Goal: Task Accomplishment & Management: Use online tool/utility

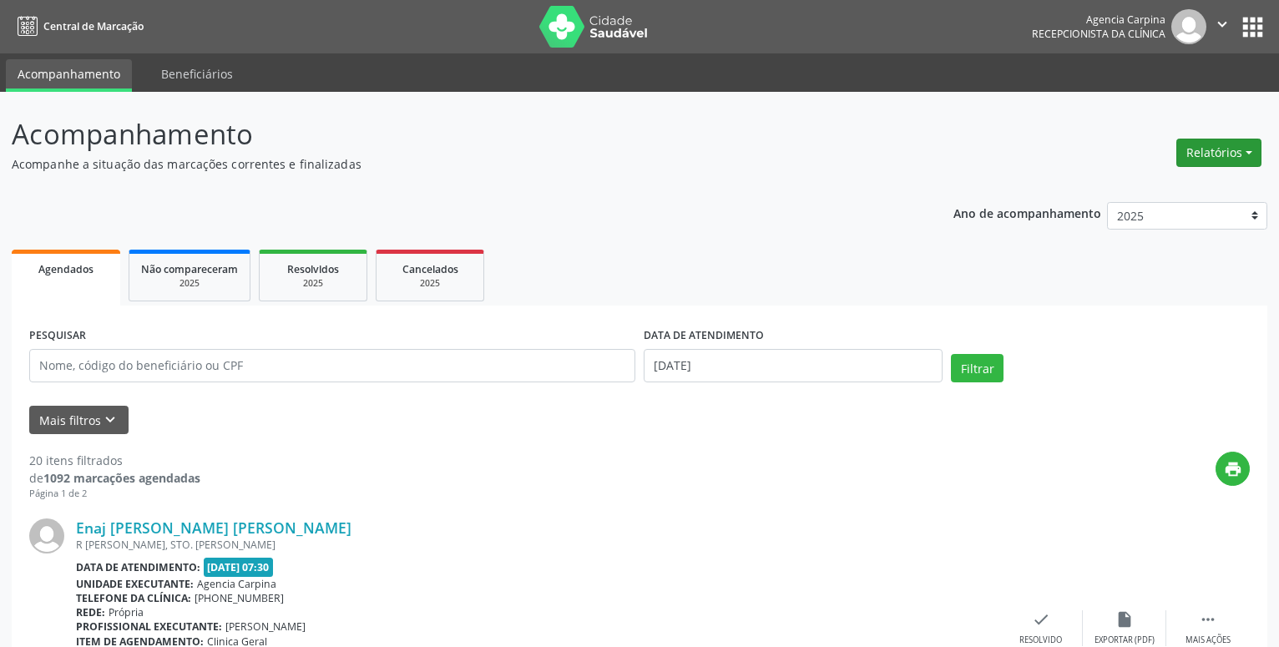
click at [1181, 155] on button "Relatórios" at bounding box center [1218, 153] width 85 height 28
click at [1172, 189] on link "Agendamentos" at bounding box center [1171, 188] width 179 height 23
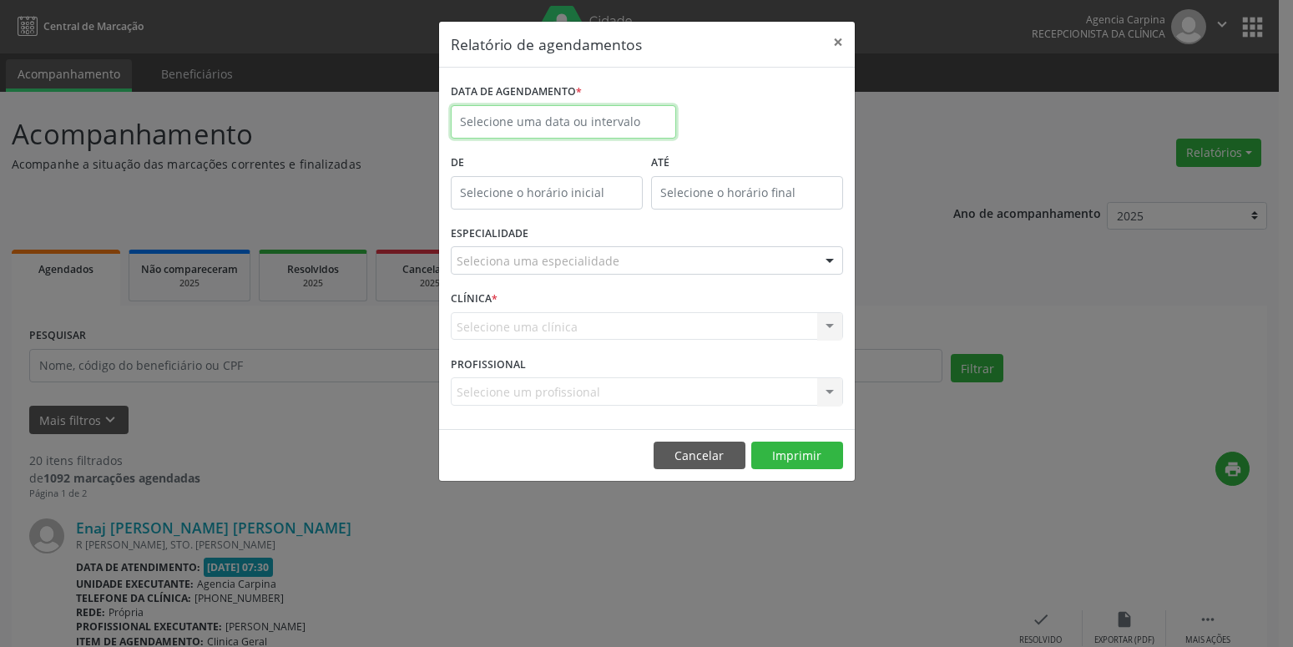
click at [513, 109] on input "text" at bounding box center [563, 121] width 225 height 33
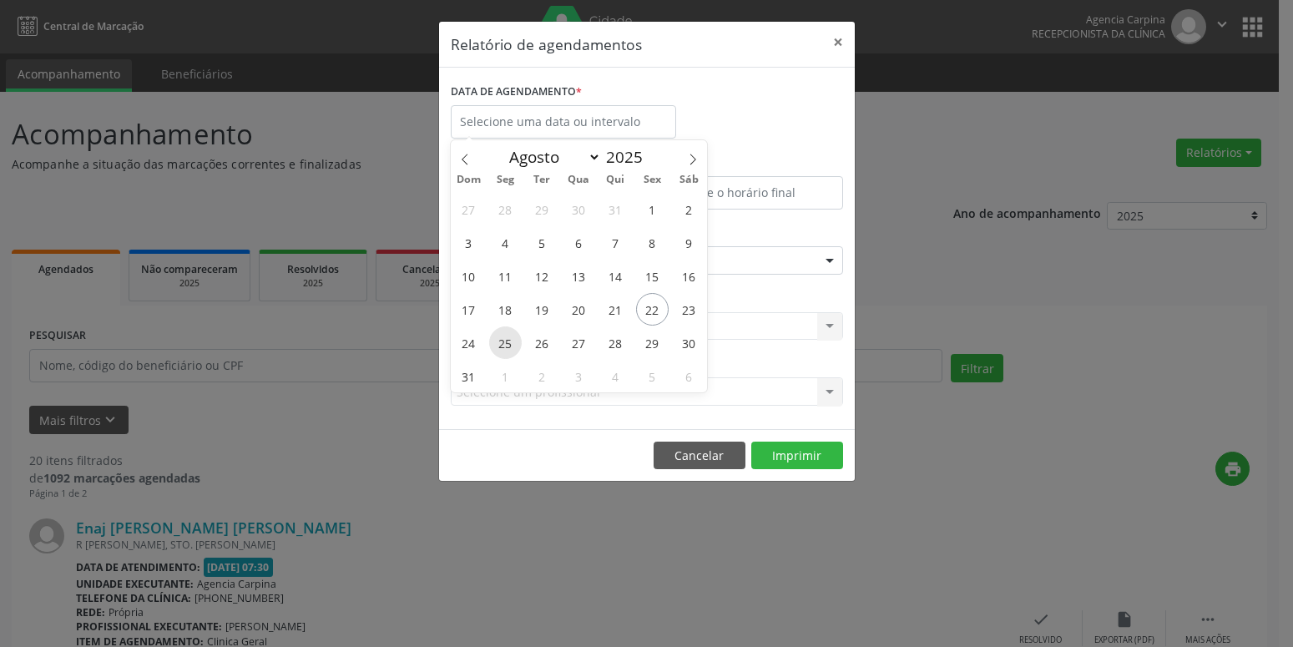
click at [508, 346] on span "25" at bounding box center [505, 342] width 33 height 33
type input "[DATE]"
click at [508, 346] on span "25" at bounding box center [505, 342] width 33 height 33
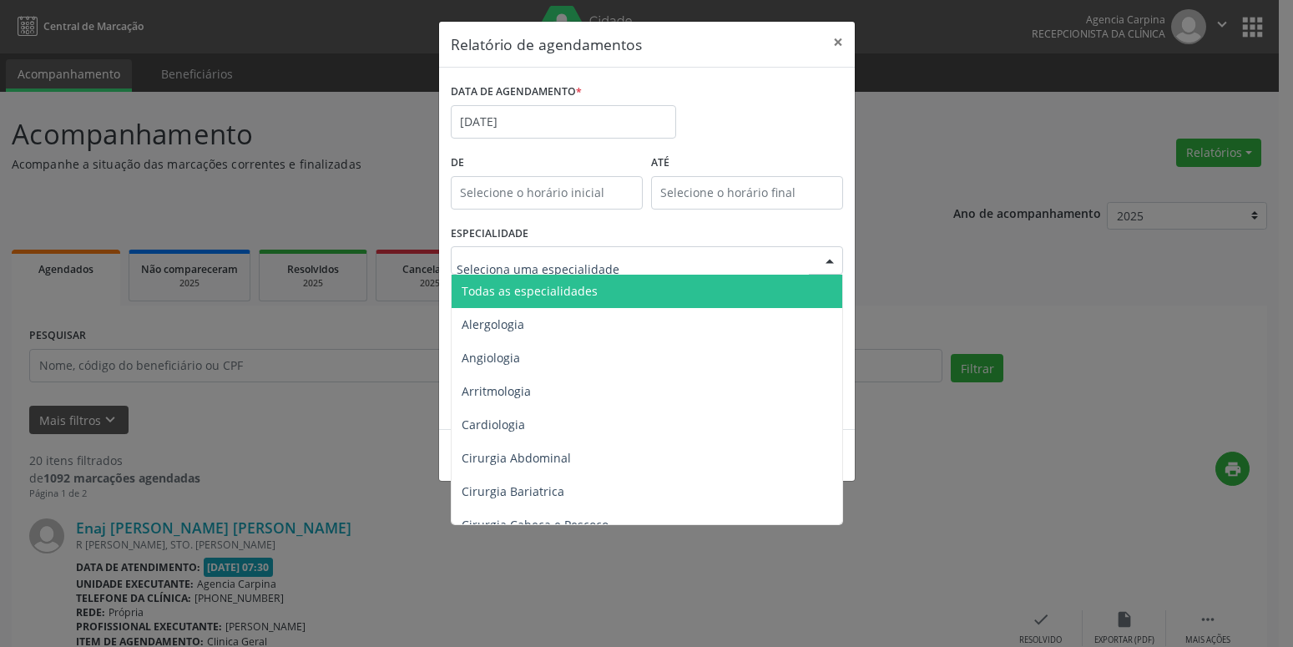
click at [571, 272] on div at bounding box center [647, 260] width 392 height 28
click at [568, 282] on span "Todas as especialidades" at bounding box center [647, 291] width 393 height 33
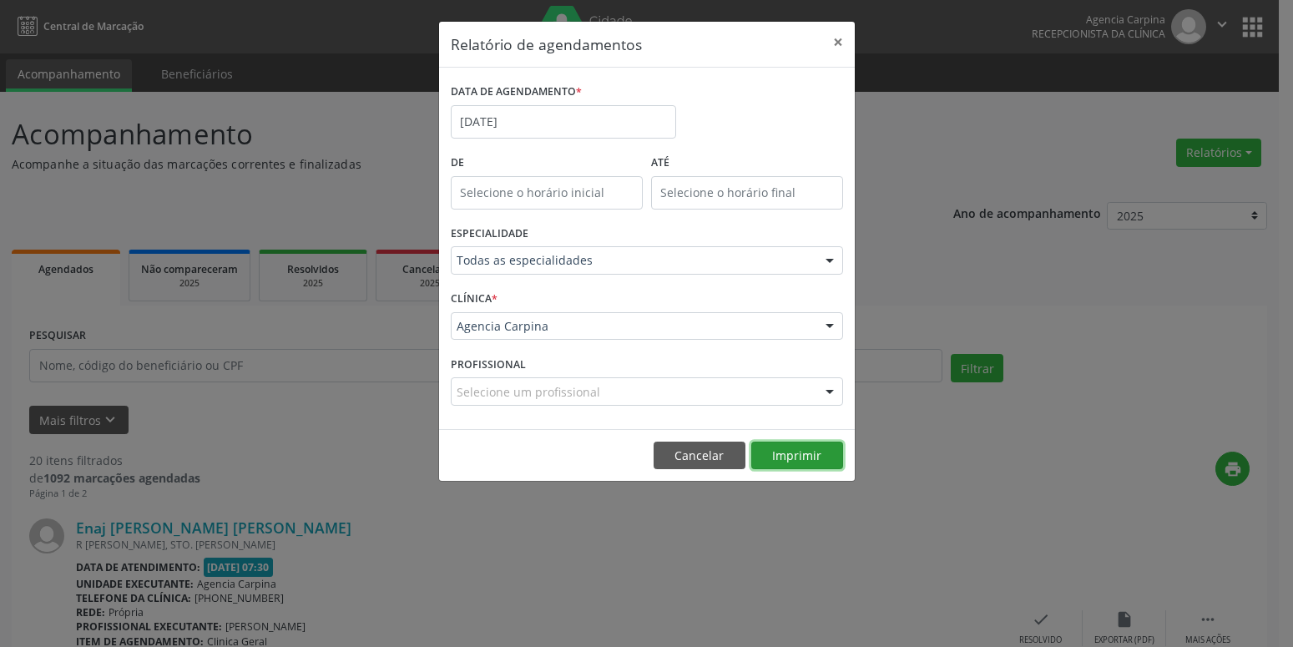
click at [784, 451] on button "Imprimir" at bounding box center [797, 455] width 92 height 28
click at [580, 122] on input "[DATE]" at bounding box center [563, 121] width 225 height 33
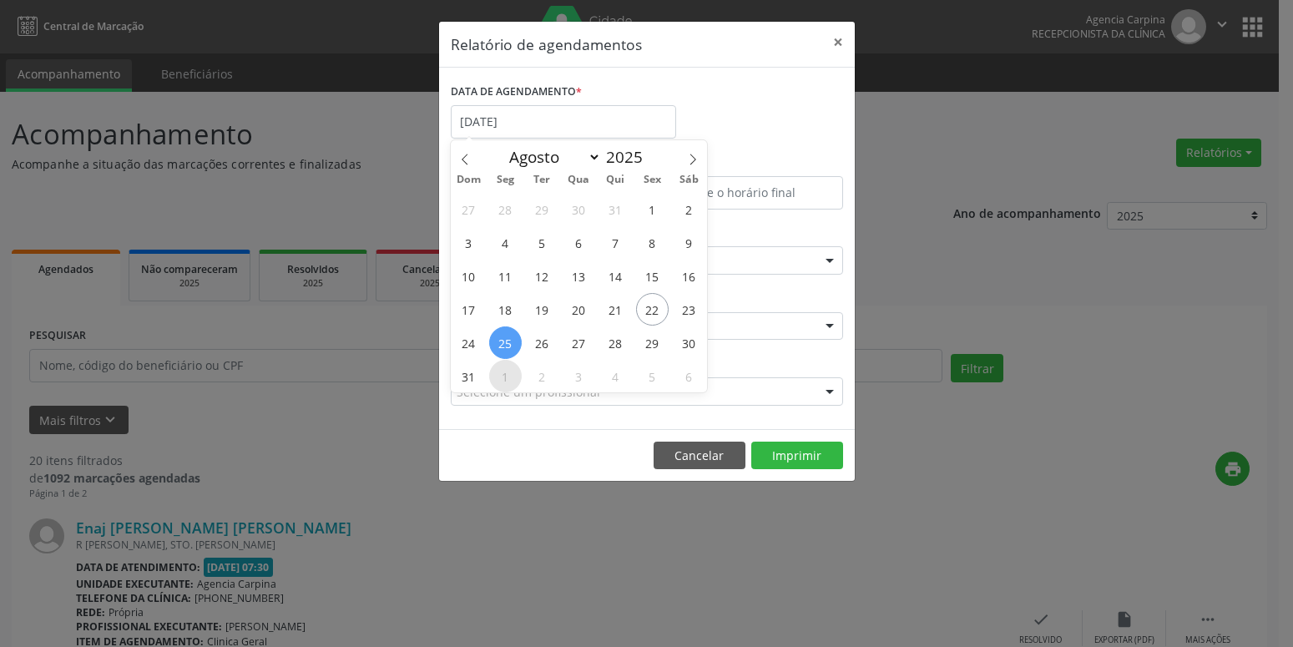
click at [508, 374] on span "1" at bounding box center [505, 376] width 33 height 33
type input "[DATE]"
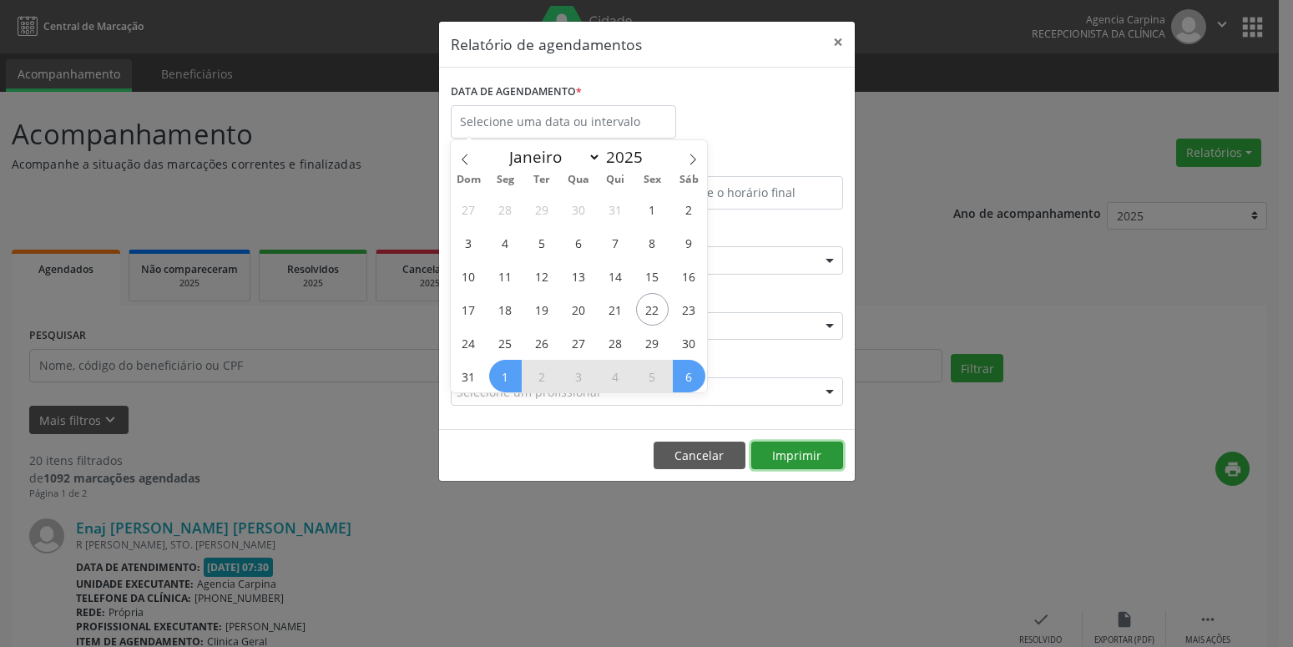
click at [804, 454] on button "Imprimir" at bounding box center [797, 455] width 92 height 28
select select "8"
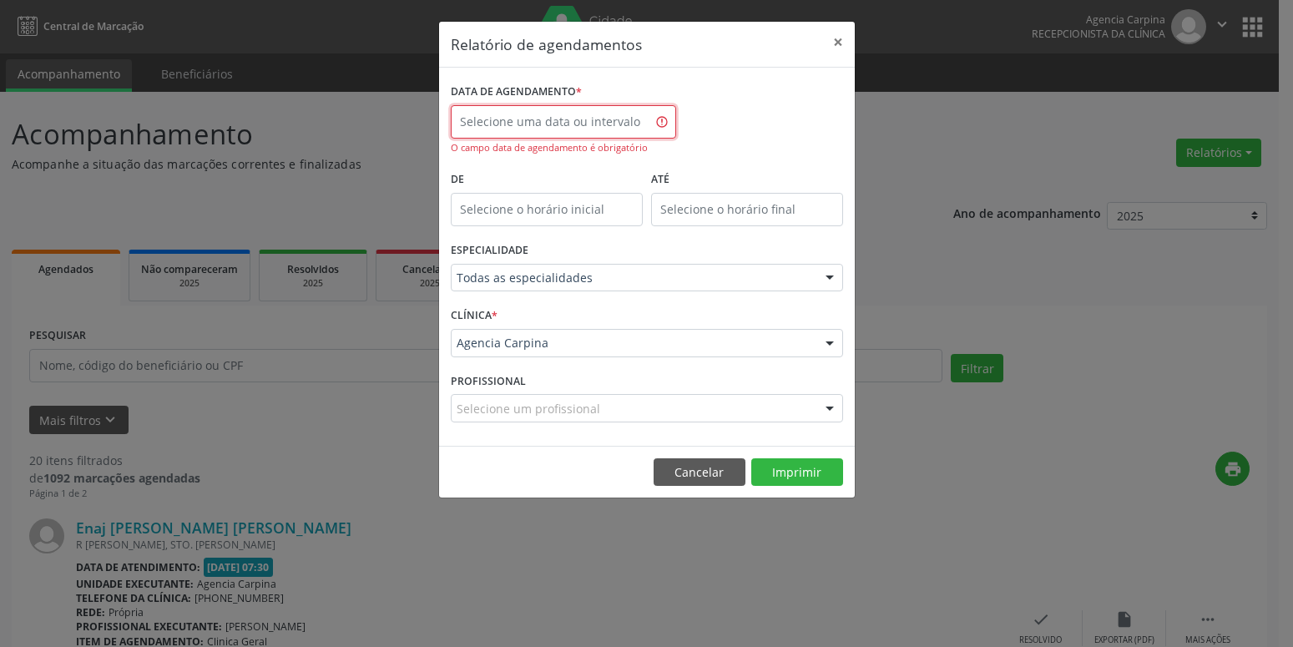
click at [584, 116] on input "text" at bounding box center [563, 121] width 225 height 33
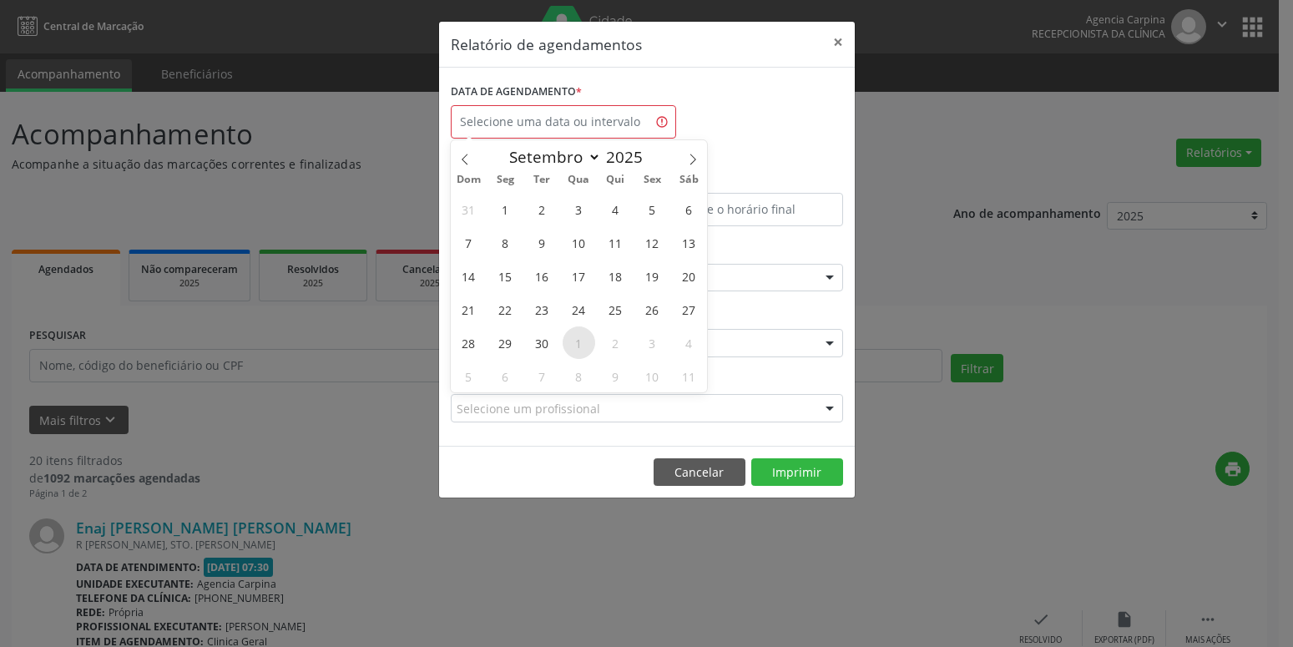
click at [578, 342] on span "1" at bounding box center [578, 342] width 33 height 33
type input "[DATE]"
click at [578, 342] on span "1" at bounding box center [578, 342] width 33 height 33
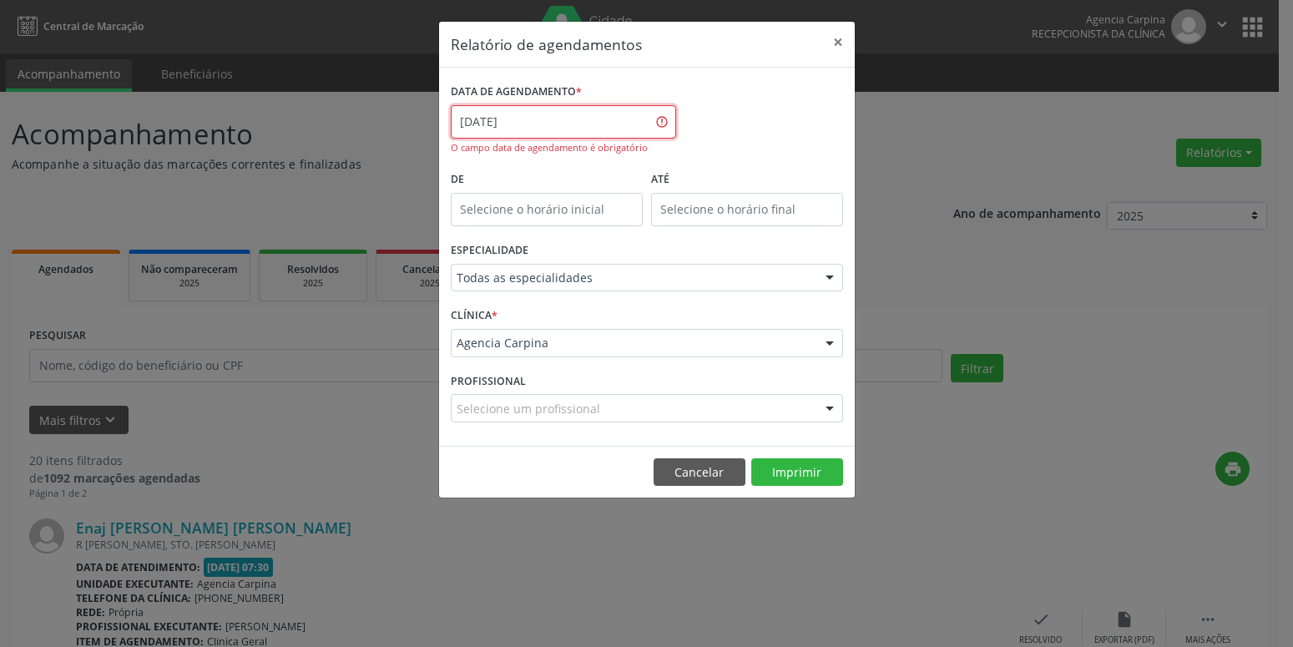
click at [567, 120] on input "[DATE]" at bounding box center [563, 121] width 225 height 33
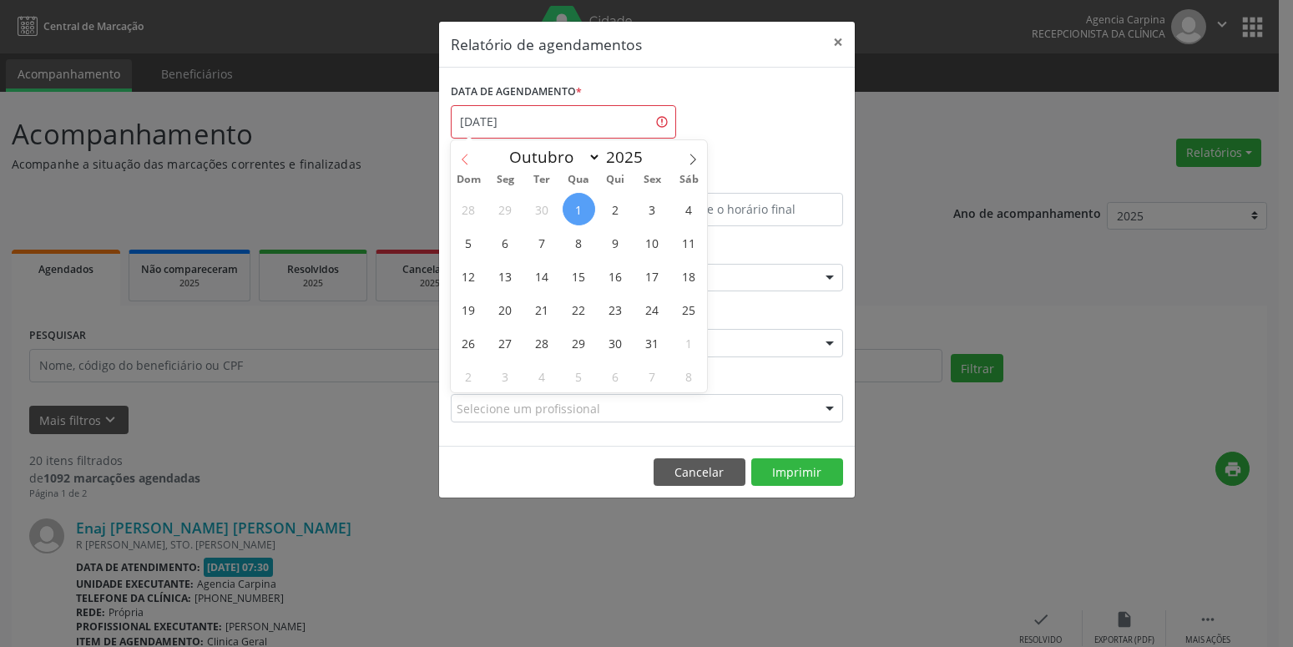
click at [470, 159] on icon at bounding box center [465, 160] width 12 height 12
select select "8"
click at [512, 221] on span "1" at bounding box center [505, 209] width 33 height 33
type input "[DATE]"
click at [512, 221] on span "1" at bounding box center [505, 209] width 33 height 33
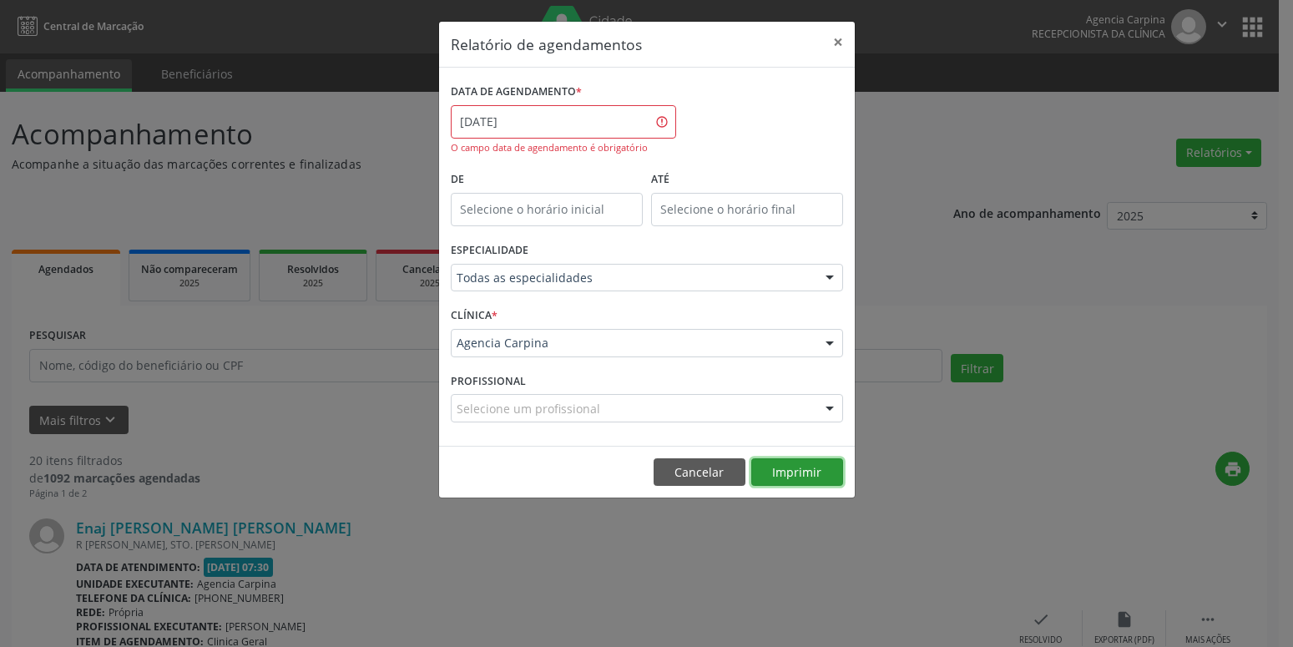
click at [794, 477] on button "Imprimir" at bounding box center [797, 472] width 92 height 28
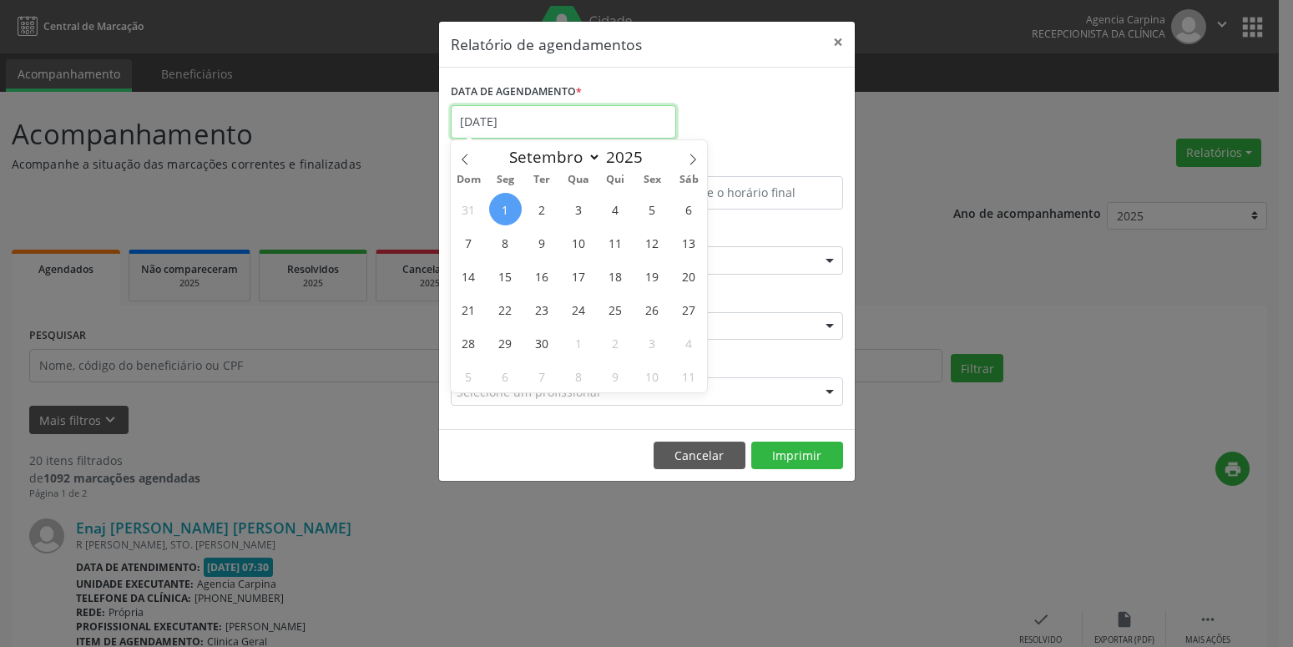
click at [547, 126] on input "[DATE]" at bounding box center [563, 121] width 225 height 33
click at [550, 215] on span "2" at bounding box center [542, 209] width 33 height 33
type input "[DATE]"
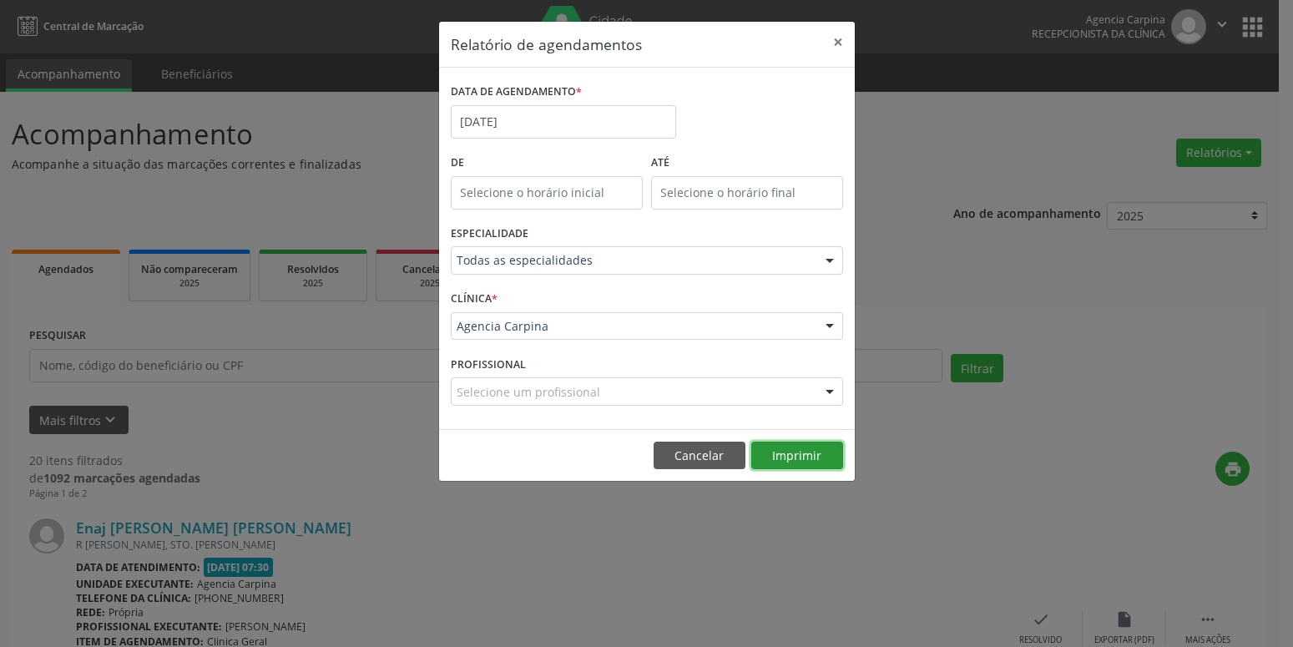
click at [801, 461] on button "Imprimir" at bounding box center [797, 455] width 92 height 28
click at [547, 135] on input "[DATE]" at bounding box center [563, 121] width 225 height 33
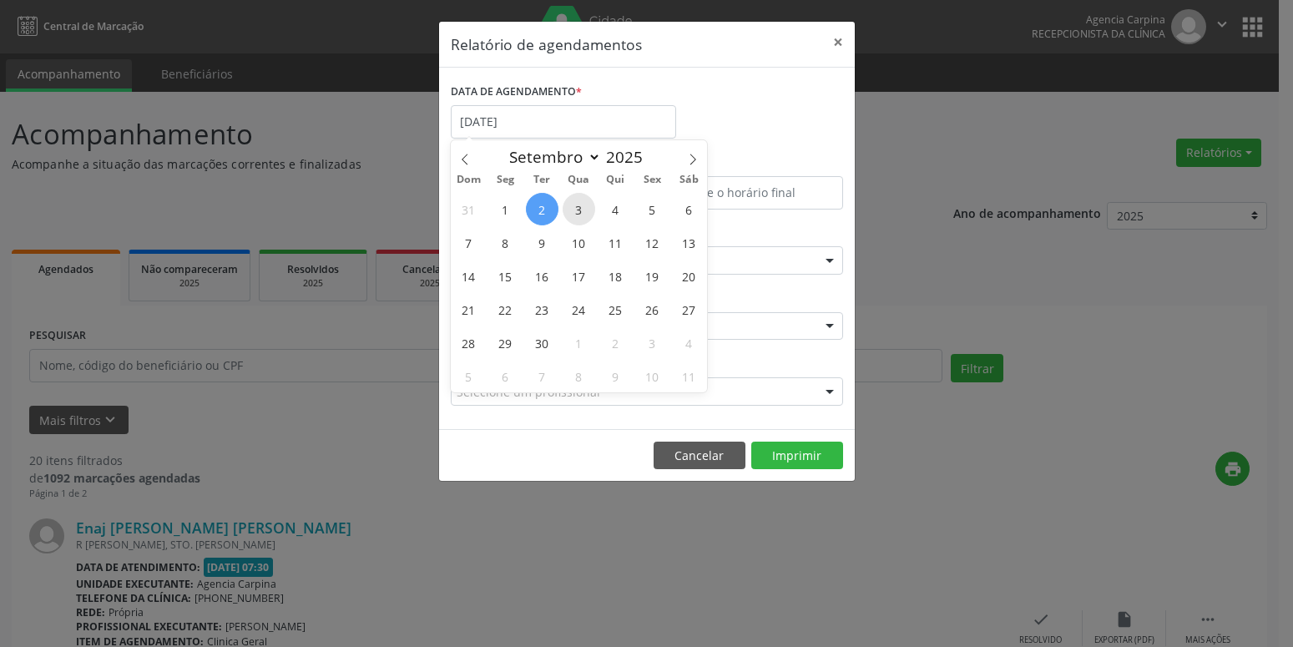
click at [593, 206] on span "3" at bounding box center [578, 209] width 33 height 33
type input "03/09/2025"
click at [593, 206] on span "3" at bounding box center [578, 209] width 33 height 33
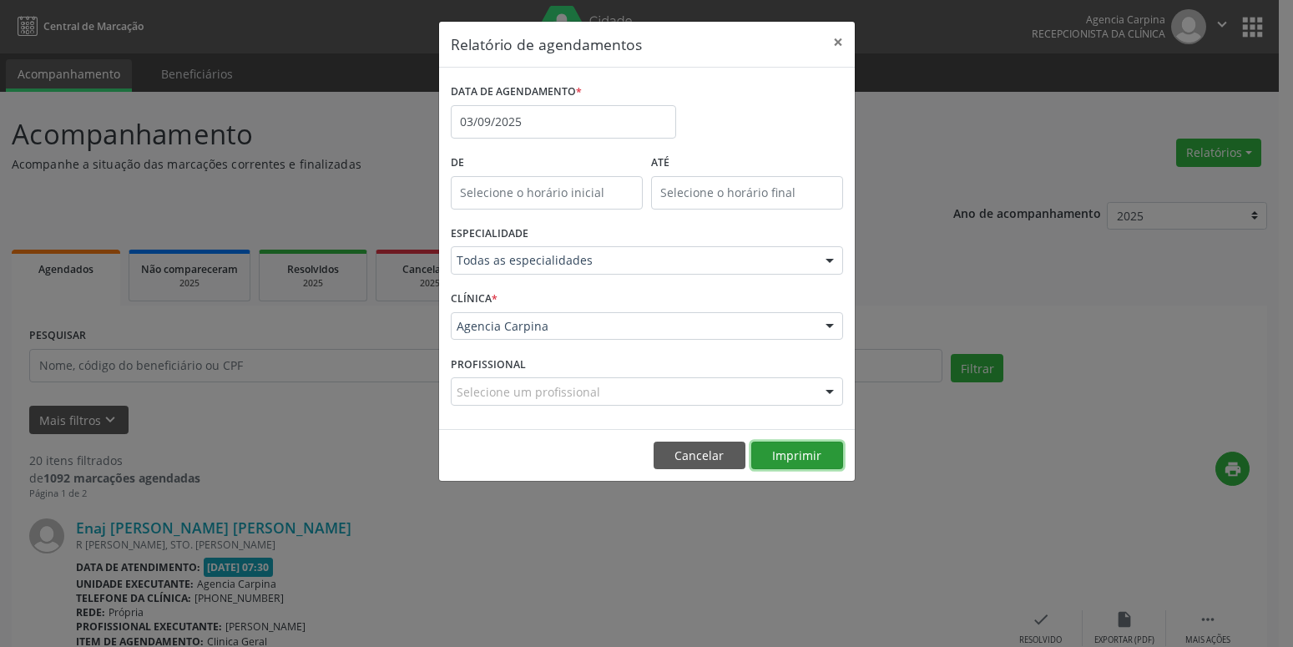
click at [791, 454] on button "Imprimir" at bounding box center [797, 455] width 92 height 28
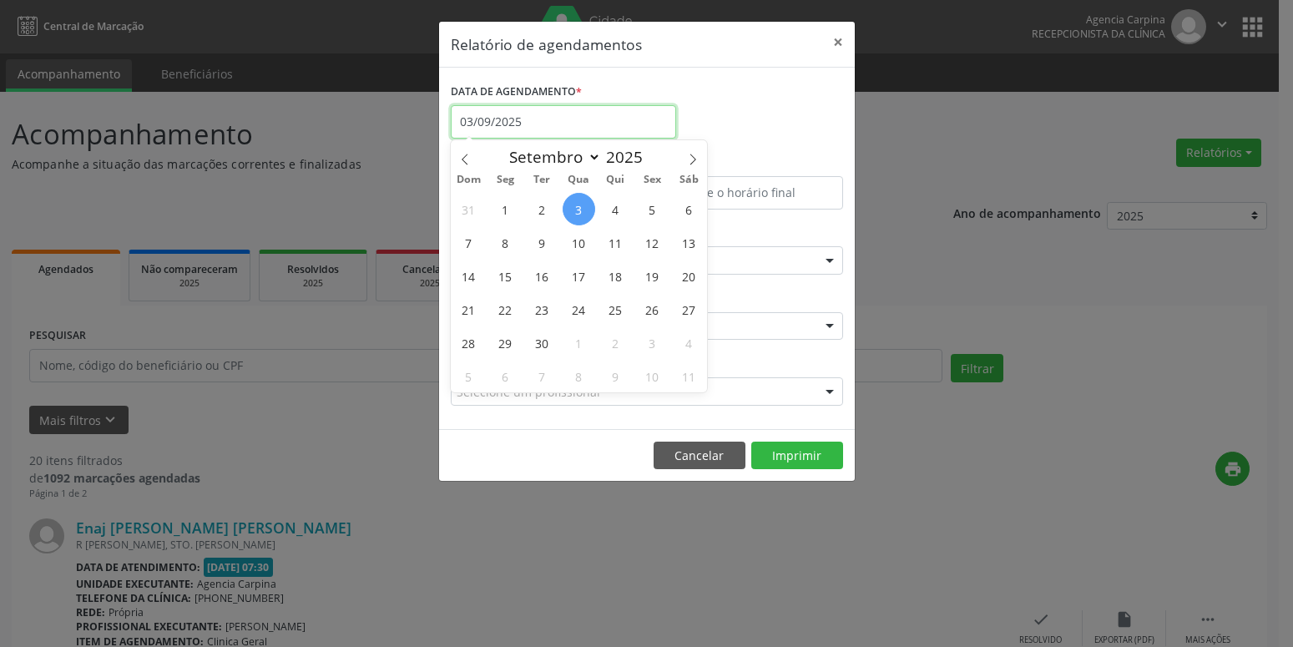
click at [565, 131] on input "03/09/2025" at bounding box center [563, 121] width 225 height 33
click at [614, 214] on span "4" at bounding box center [615, 209] width 33 height 33
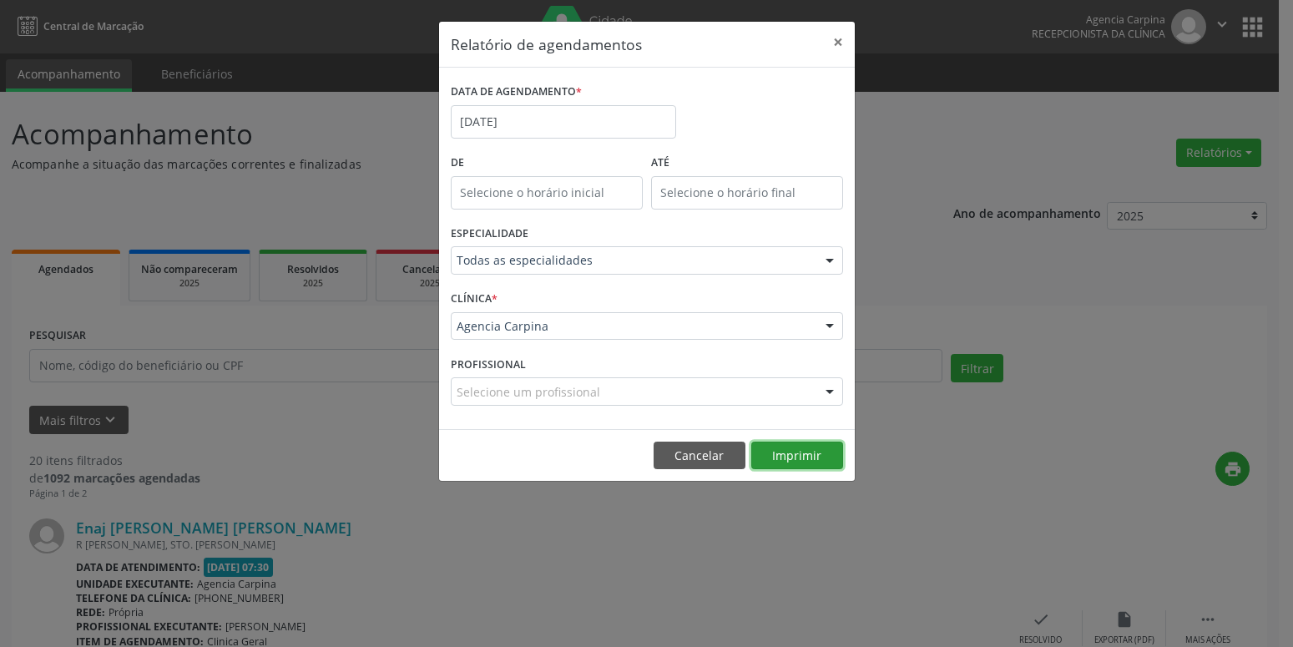
click at [778, 451] on button "Imprimir" at bounding box center [797, 455] width 92 height 28
click at [568, 131] on input "[DATE]" at bounding box center [563, 121] width 225 height 33
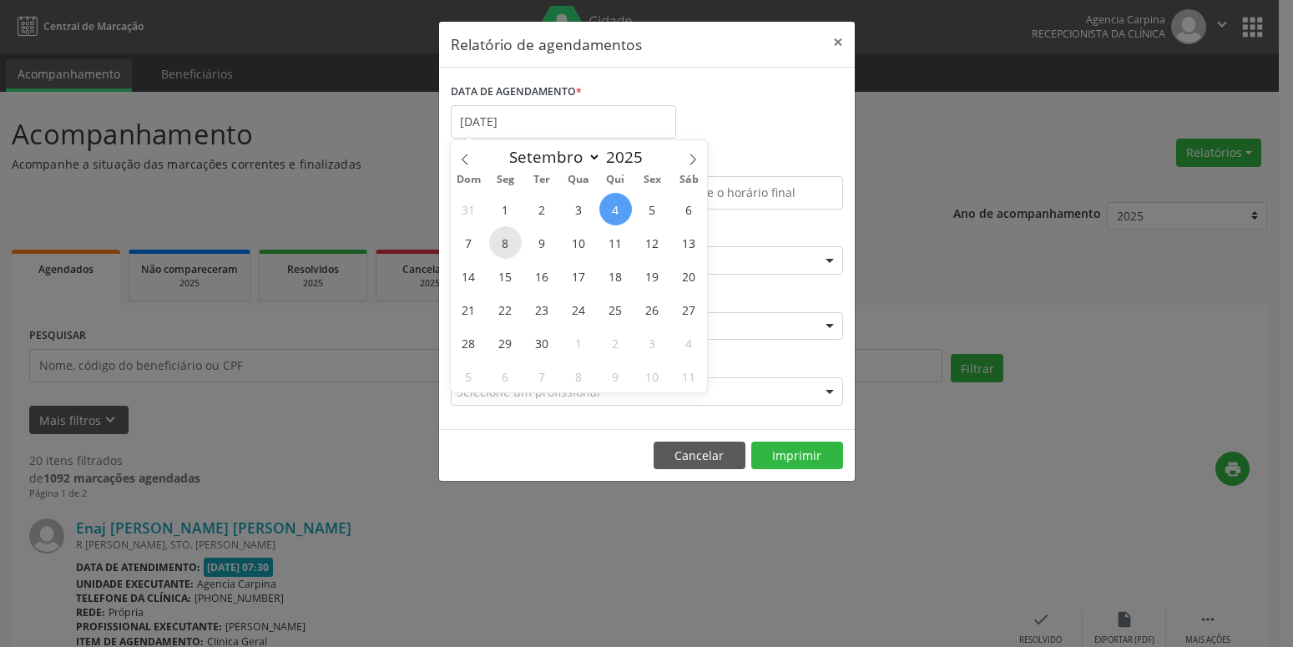
click at [519, 247] on span "8" at bounding box center [505, 242] width 33 height 33
type input "[DATE]"
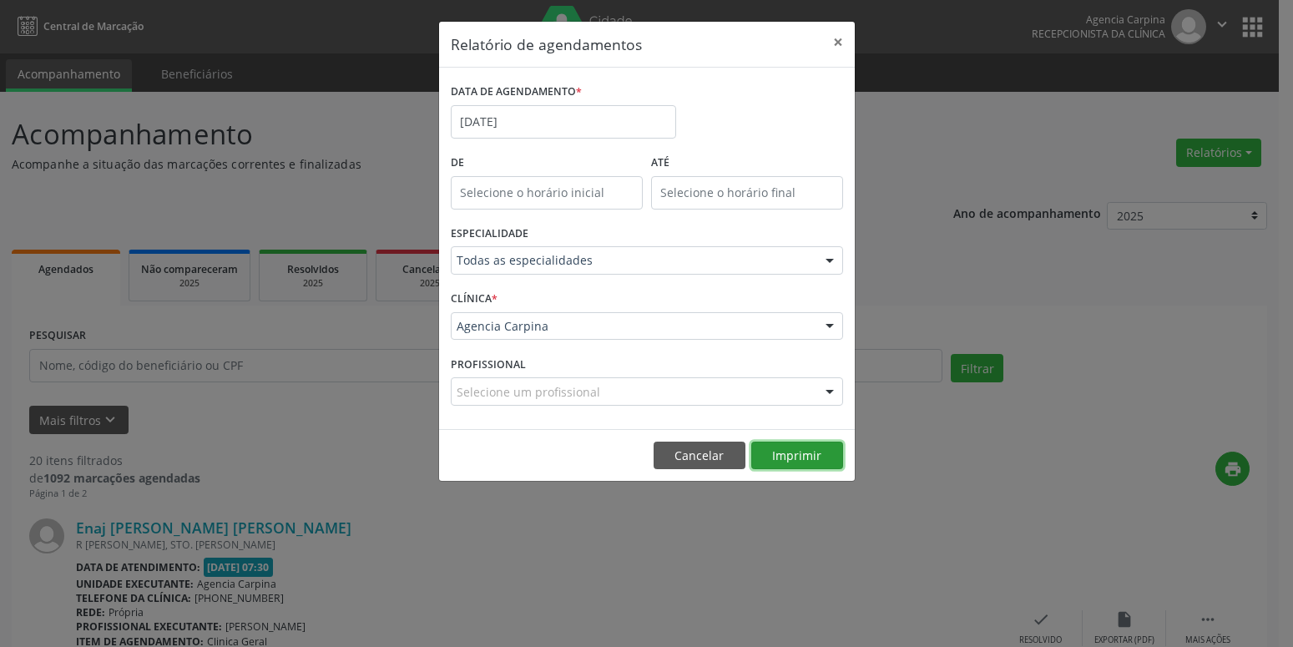
click at [811, 458] on button "Imprimir" at bounding box center [797, 455] width 92 height 28
